Goal: Check status: Check status

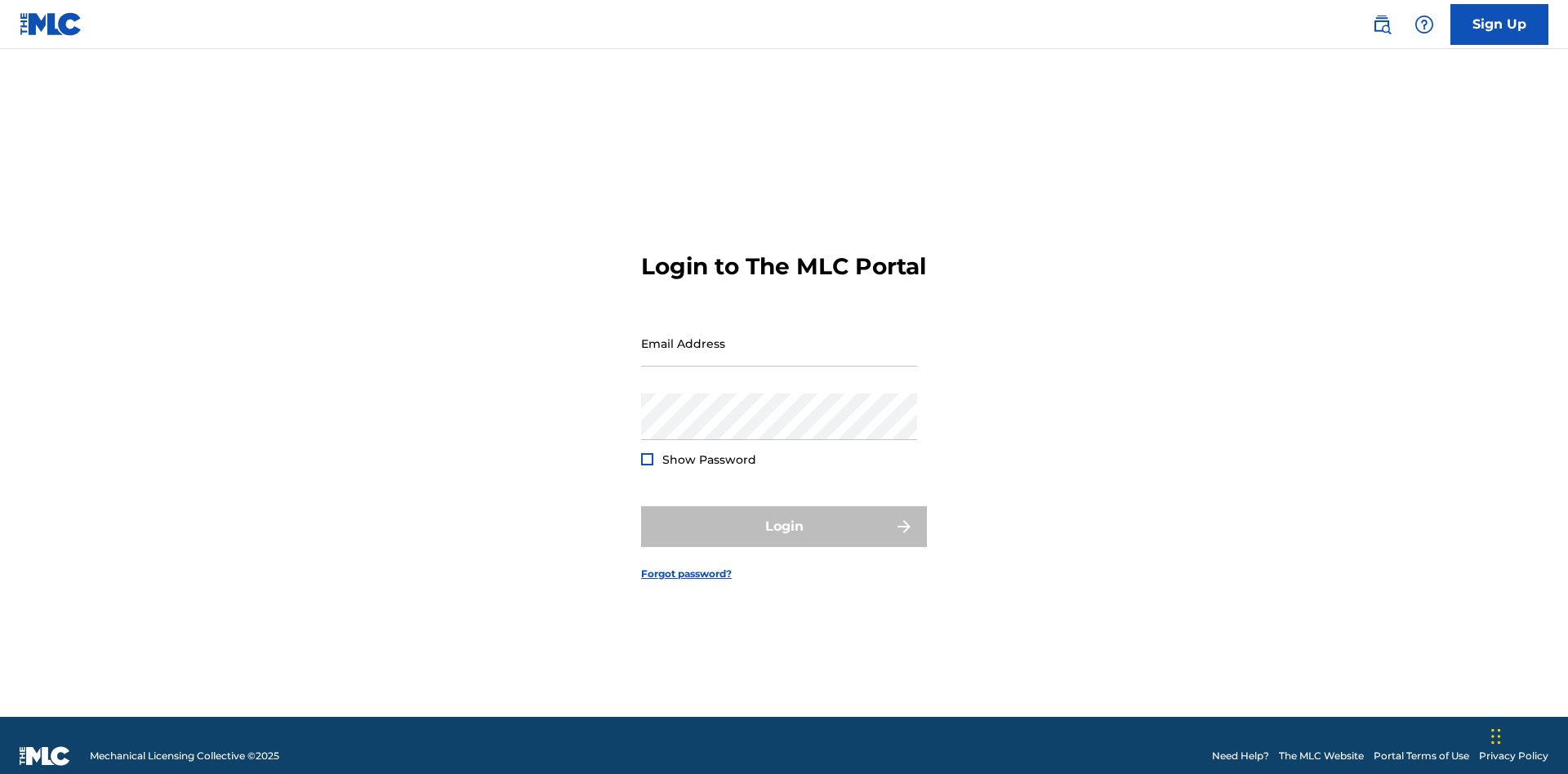
scroll to position [21, 0]
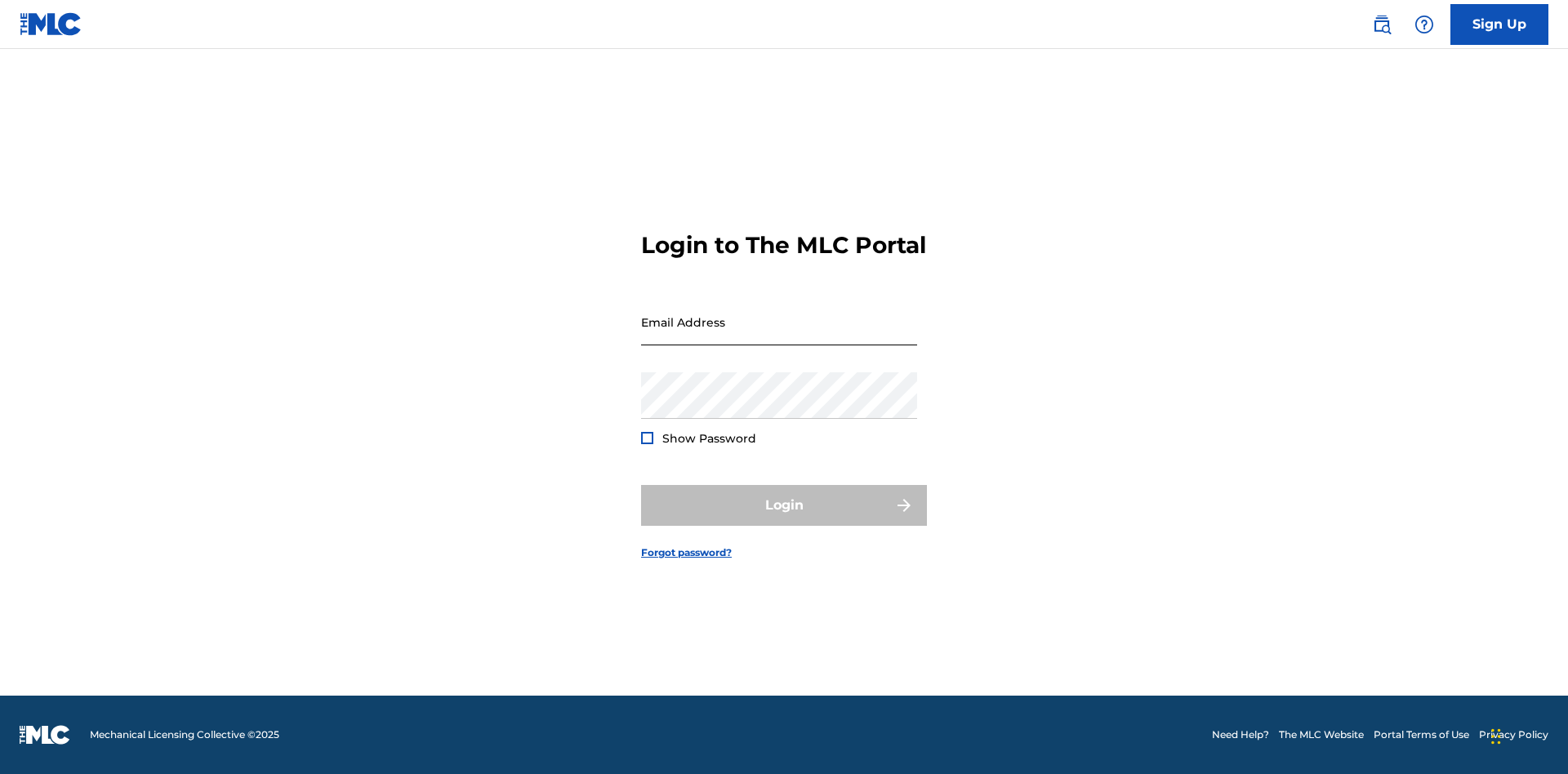
click at [779, 335] on input "Email Address" at bounding box center [779, 321] width 276 height 46
type input "[EMAIL_ADDRESS][DOMAIN_NAME]"
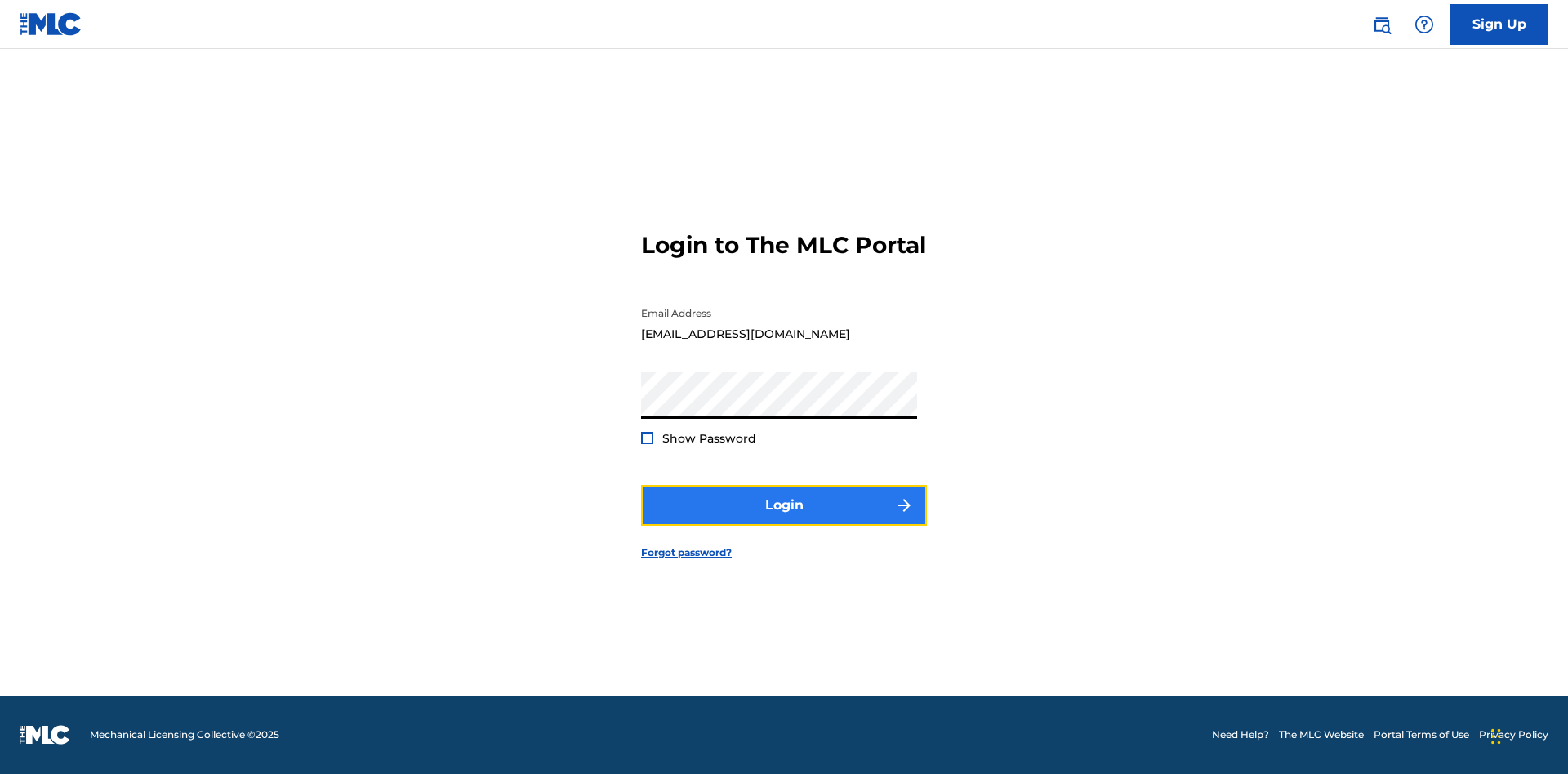
click at [784, 519] on button "Login" at bounding box center [784, 505] width 286 height 41
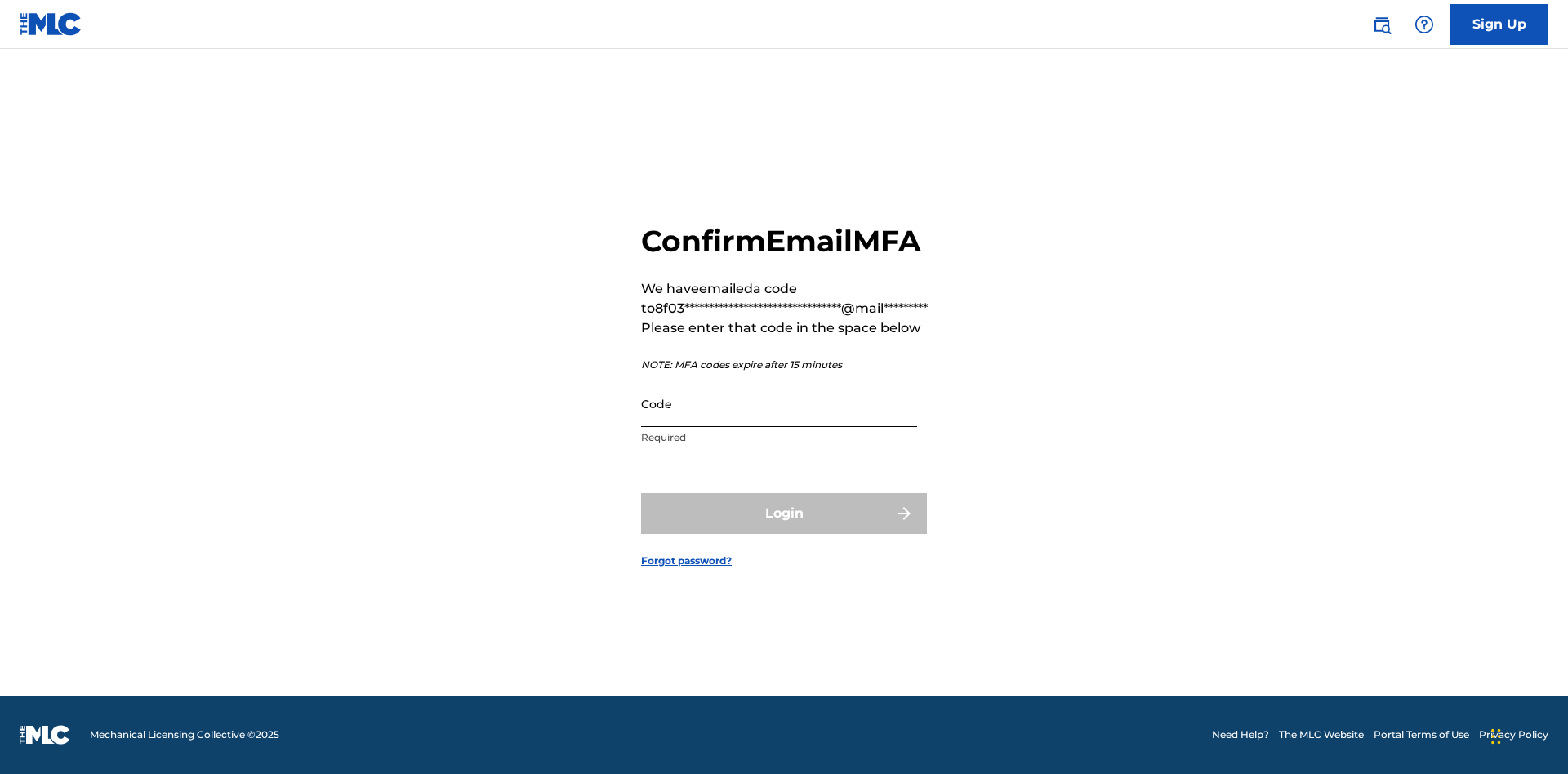
click at [779, 403] on input "Code" at bounding box center [779, 403] width 276 height 46
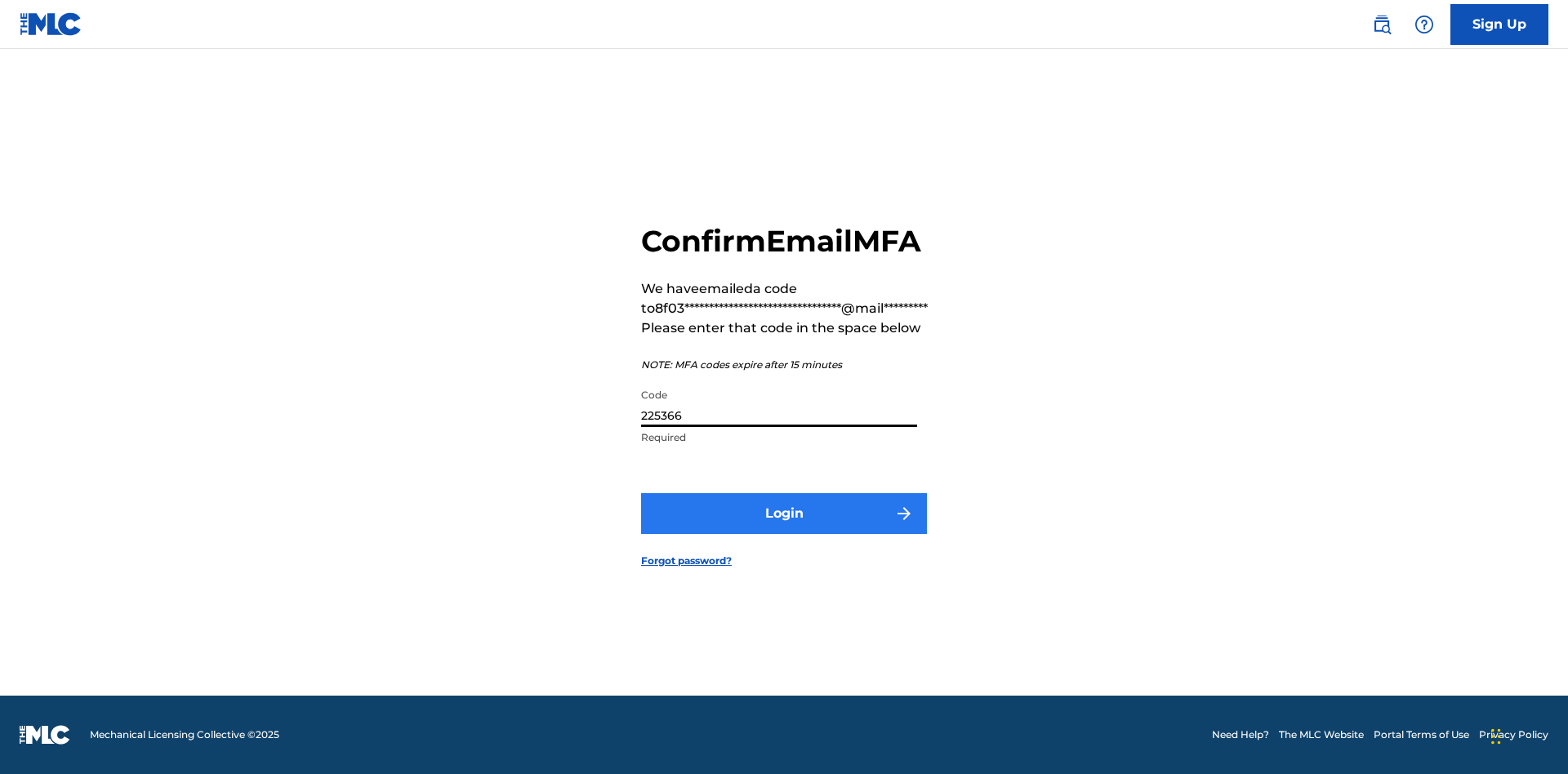
type input "225366"
click at [784, 513] on button "Login" at bounding box center [784, 513] width 286 height 41
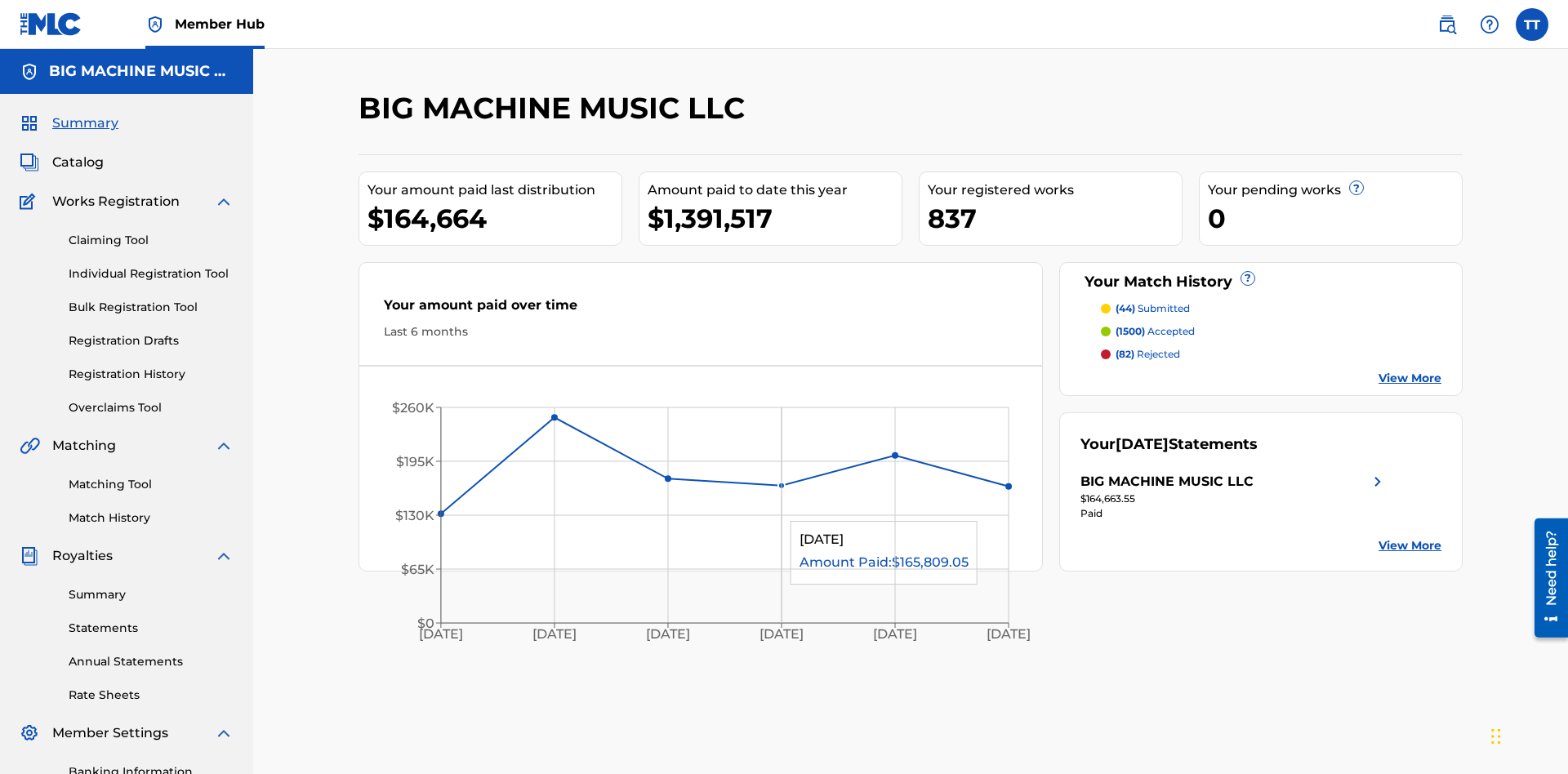
scroll to position [239, 0]
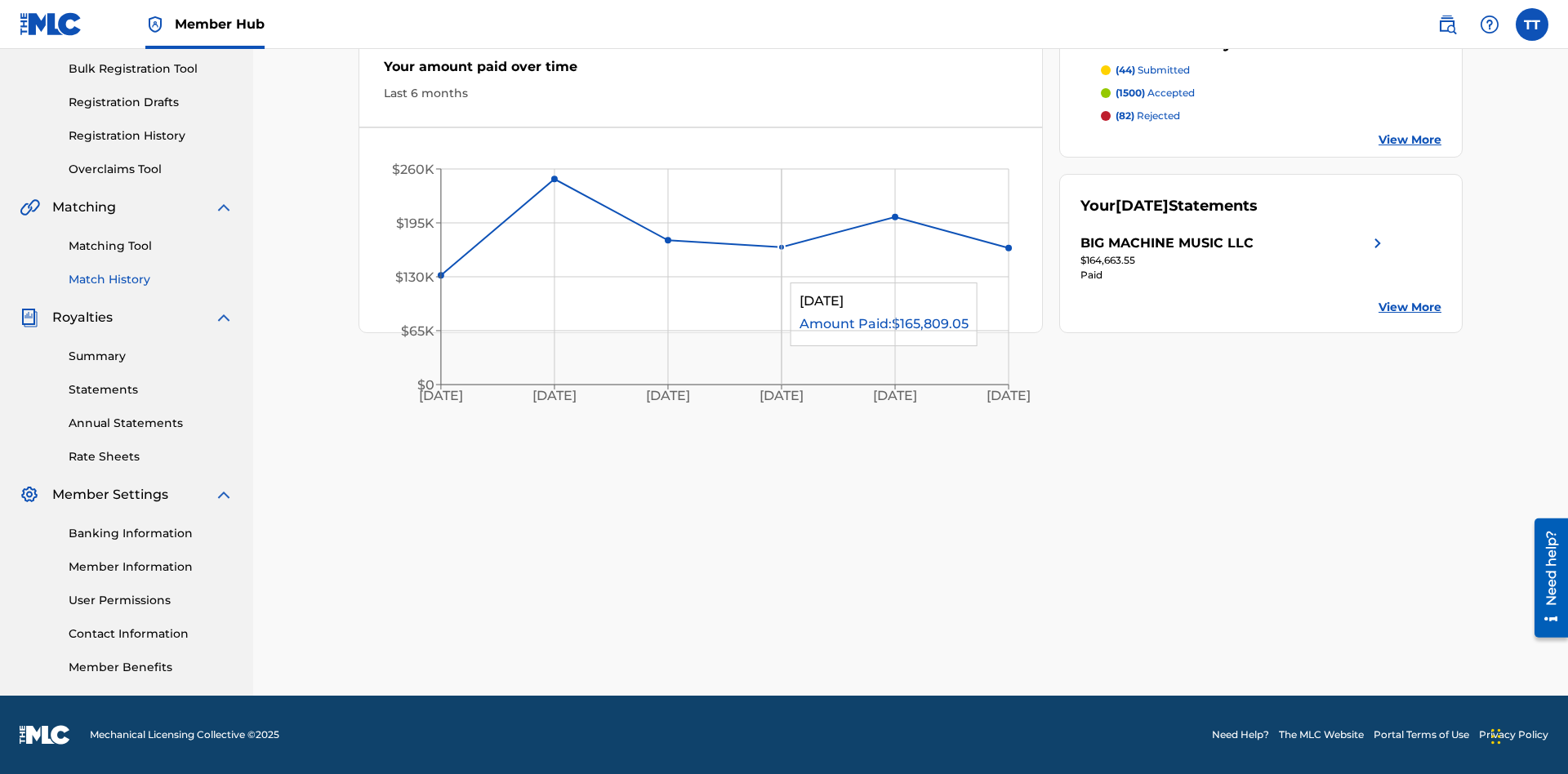
click at [151, 279] on link "Match History" at bounding box center [151, 279] width 165 height 17
